Goal: Transaction & Acquisition: Obtain resource

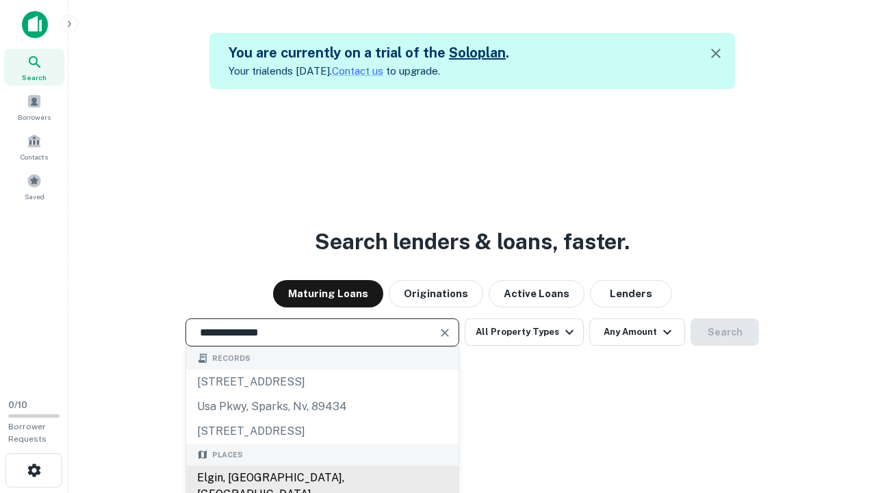
click at [322, 478] on div "Elgin, [GEOGRAPHIC_DATA], [GEOGRAPHIC_DATA]" at bounding box center [322, 486] width 272 height 41
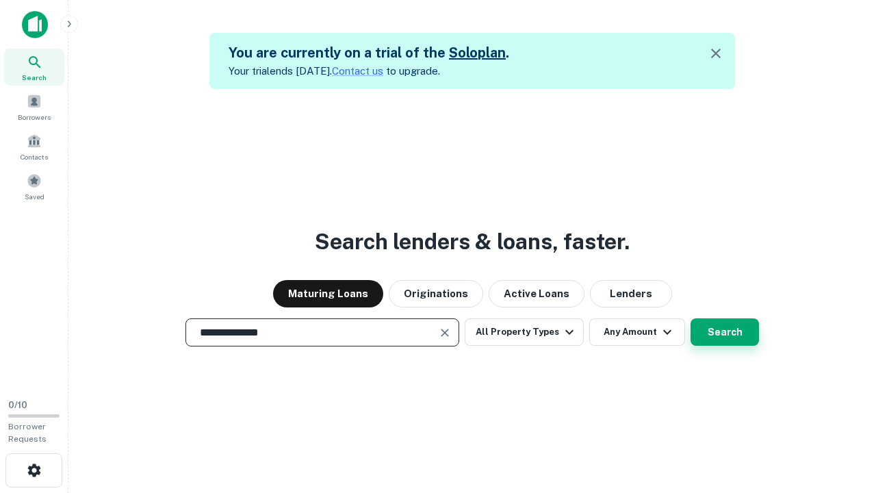
type input "**********"
click at [691, 318] on button "Search" at bounding box center [725, 331] width 68 height 27
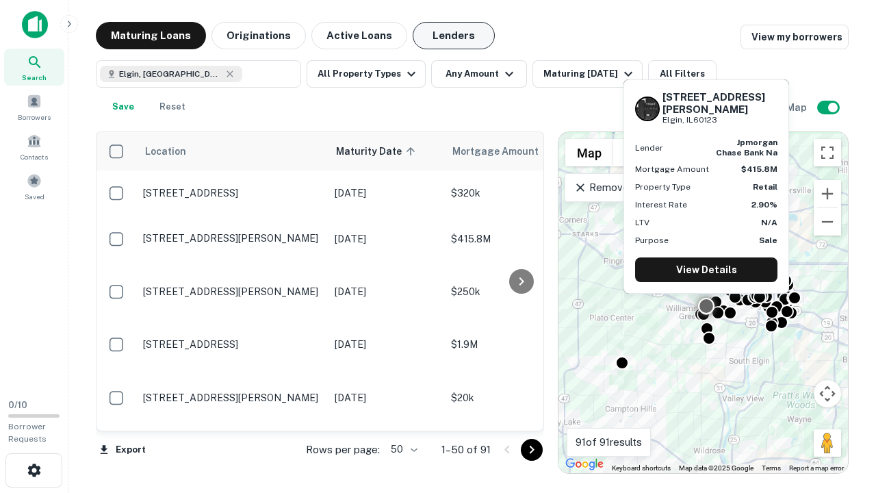
click at [454, 36] on button "Lenders" at bounding box center [454, 35] width 82 height 27
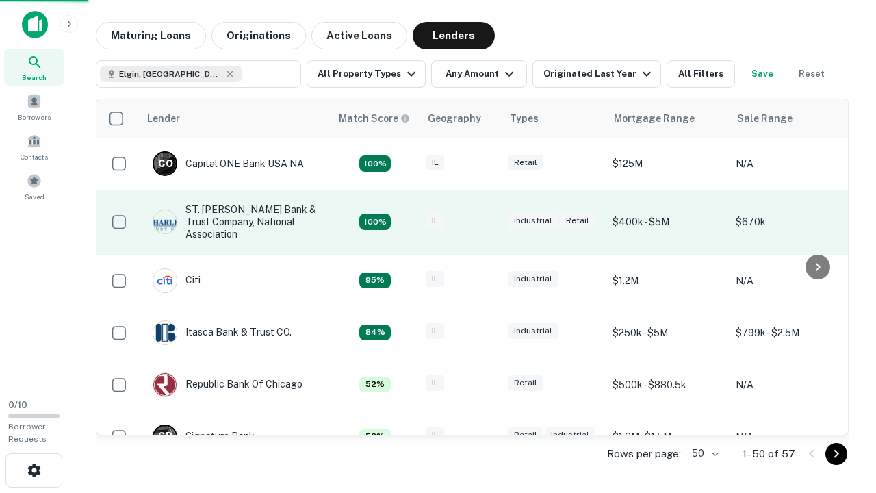
click at [486, 222] on div "IL" at bounding box center [461, 222] width 68 height 18
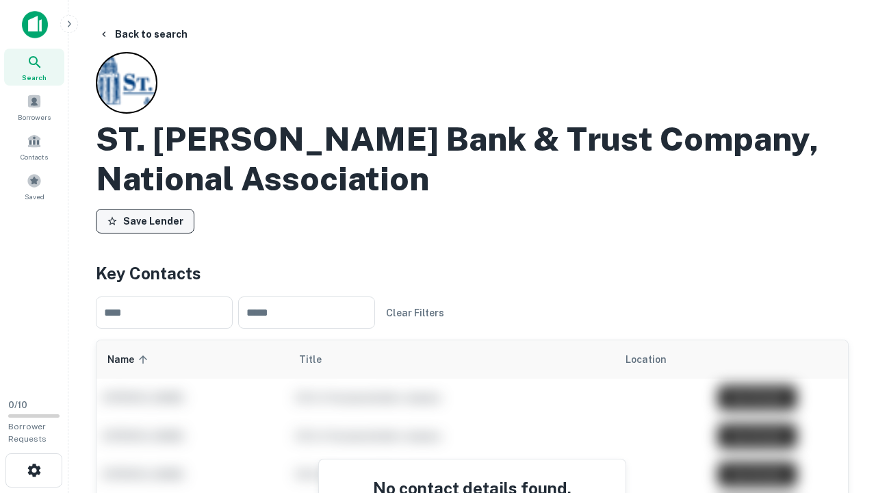
click at [145, 221] on button "Save Lender" at bounding box center [145, 221] width 99 height 25
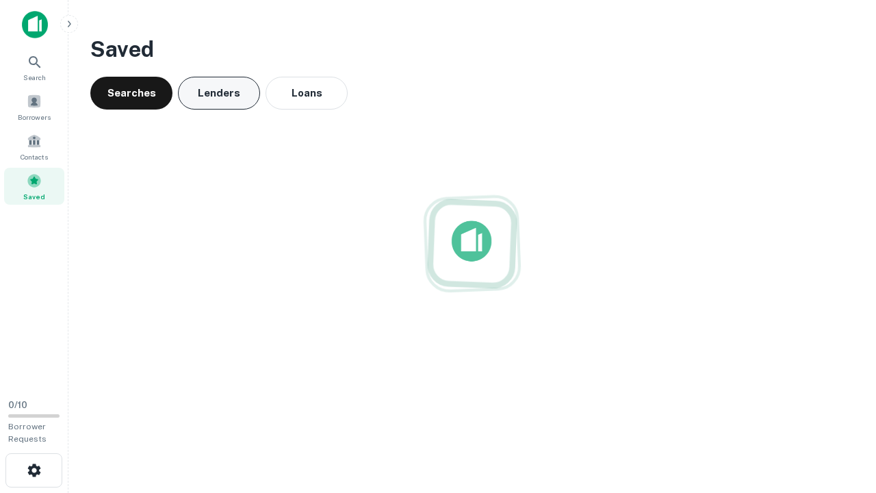
click at [219, 93] on button "Lenders" at bounding box center [219, 93] width 82 height 33
